Goal: Find specific page/section: Find specific page/section

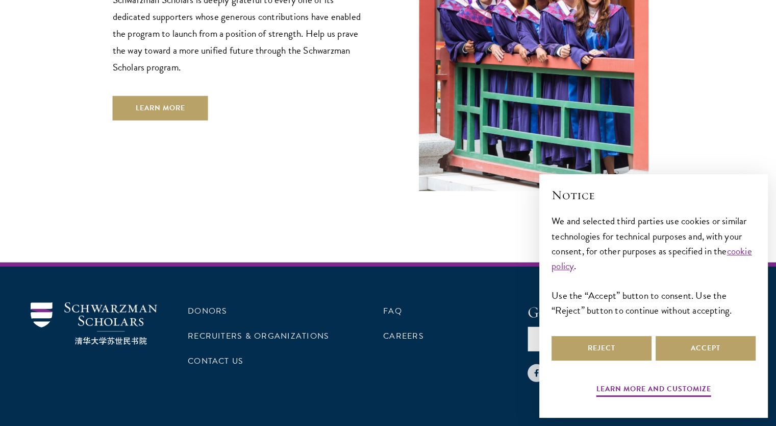
scroll to position [2954, 0]
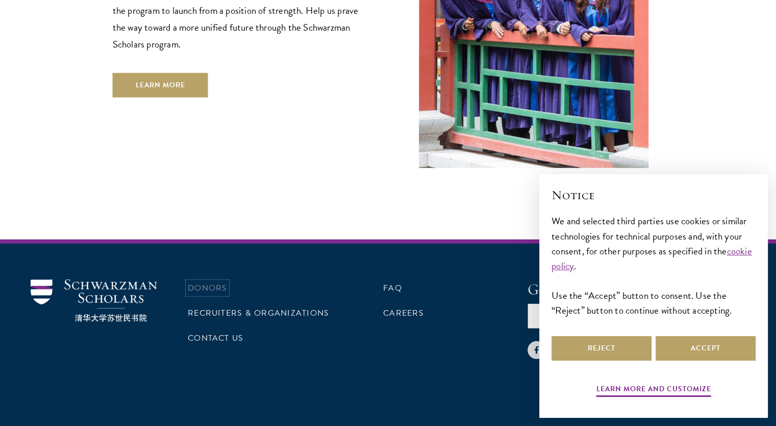
click at [212, 282] on link "Donors" at bounding box center [207, 288] width 39 height 12
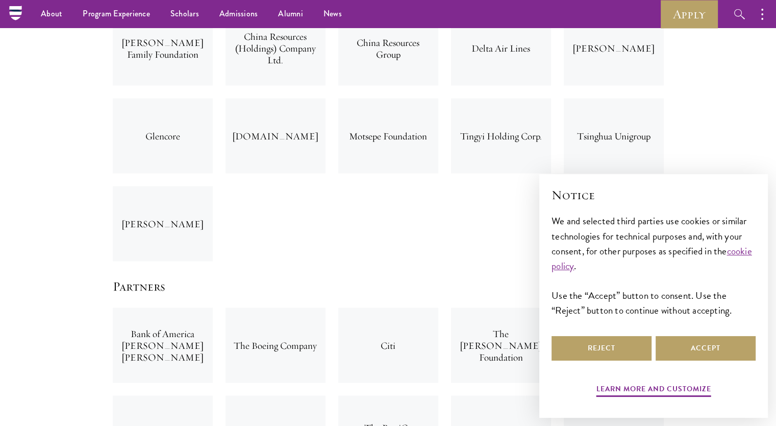
scroll to position [1834, 0]
